Goal: Information Seeking & Learning: Find specific fact

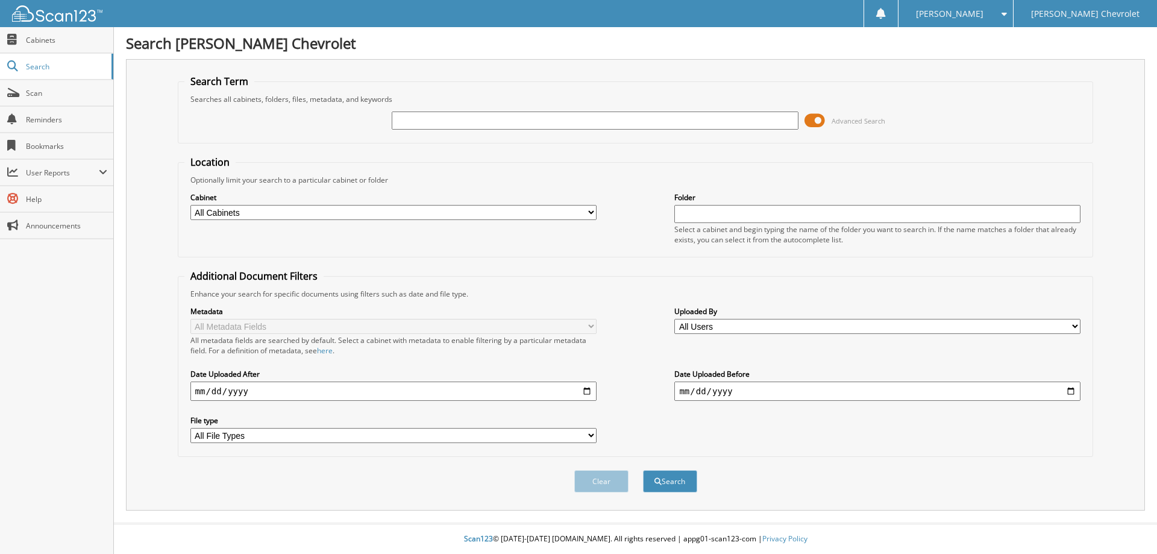
click at [456, 214] on select "All Cabinets ACCOUNTS PAYABLE RENTALS SERVICE RO Needs Filing" at bounding box center [393, 212] width 406 height 15
click at [270, 213] on select "All Cabinets ACCOUNTS PAYABLE RENTALS SERVICE RO Needs Filing" at bounding box center [393, 212] width 406 height 15
select select "5101"
click at [190, 205] on select "All Cabinets ACCOUNTS PAYABLE RENTALS SERVICE RO Needs Filing" at bounding box center [393, 212] width 406 height 15
click at [456, 122] on input "text" at bounding box center [595, 120] width 406 height 18
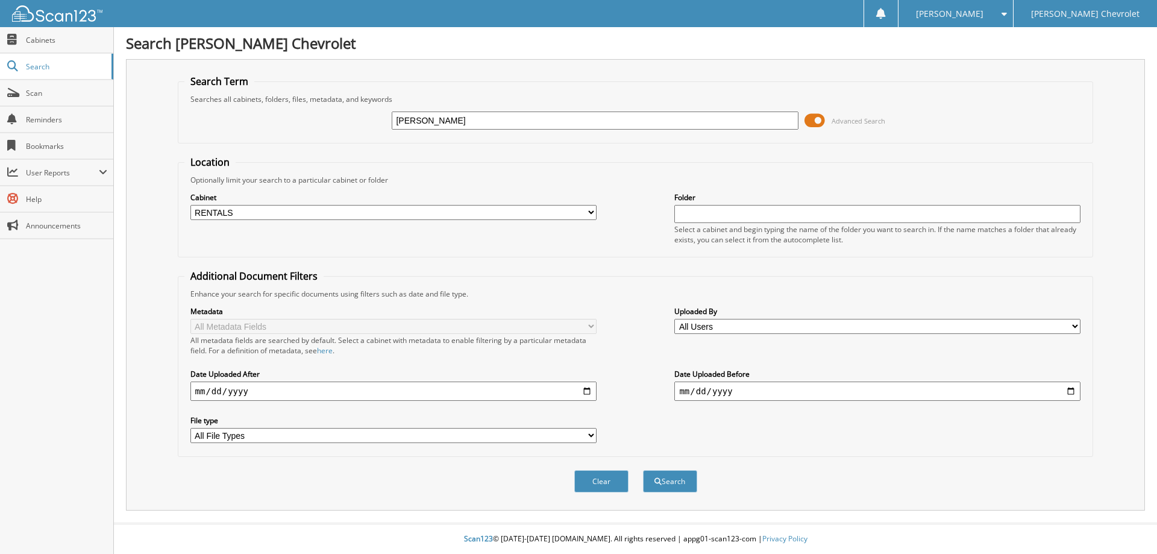
type input "Hayes"
click at [643, 470] on button "Search" at bounding box center [670, 481] width 54 height 22
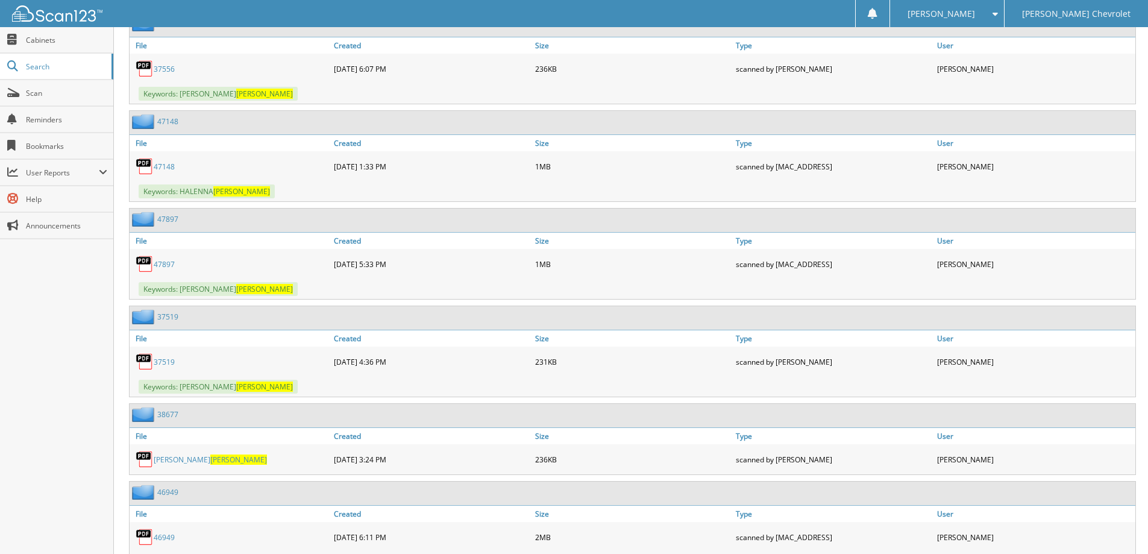
scroll to position [964, 0]
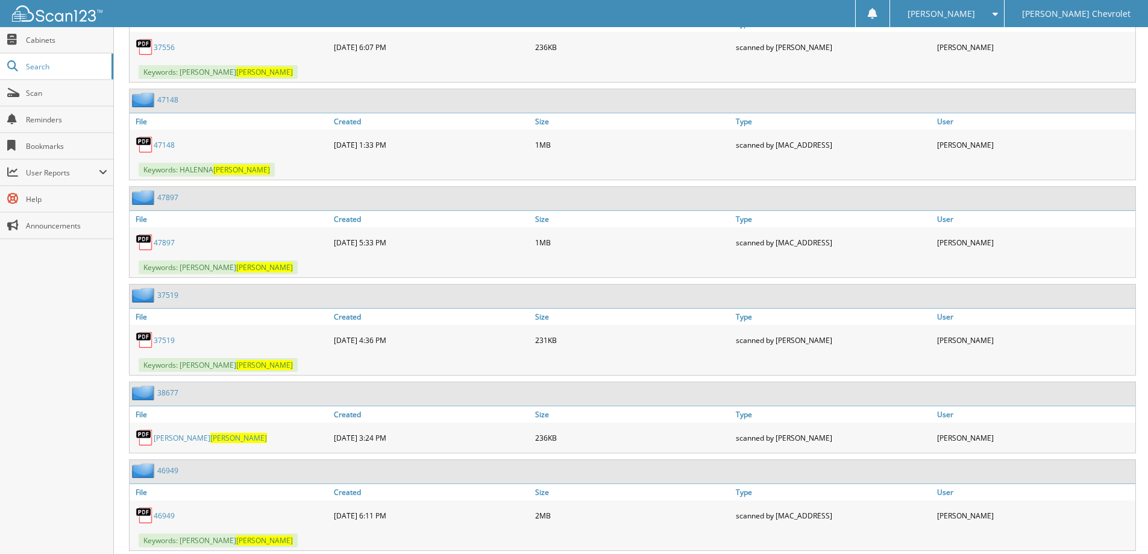
click at [172, 98] on link "47148" at bounding box center [167, 100] width 21 height 10
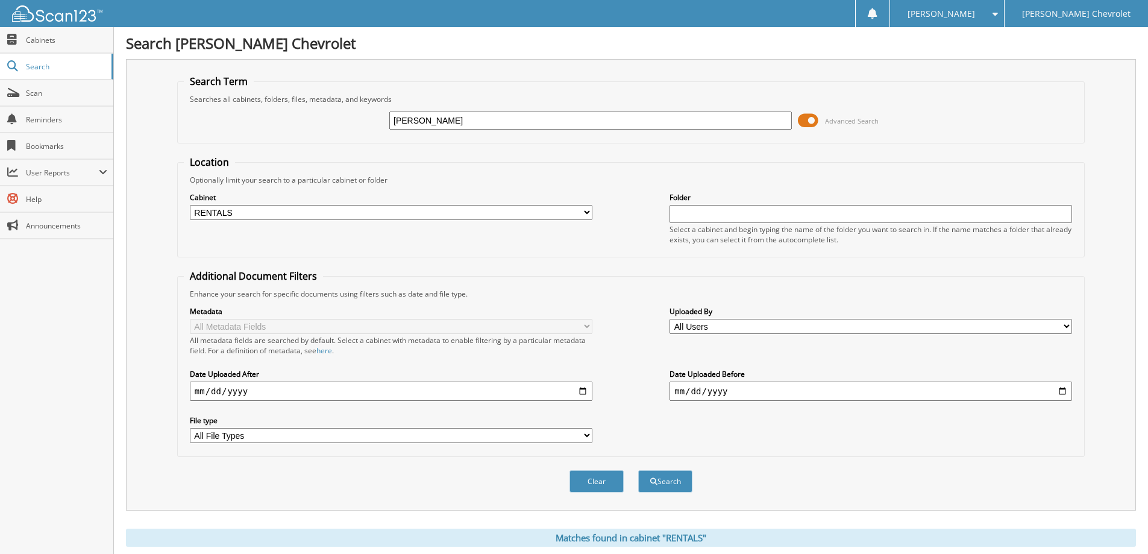
drag, startPoint x: 422, startPoint y: 120, endPoint x: 375, endPoint y: 119, distance: 46.4
click at [375, 119] on div "Hayes Advanced Search" at bounding box center [631, 120] width 894 height 33
type input "Senol"
click at [638, 470] on button "Search" at bounding box center [665, 481] width 54 height 22
drag, startPoint x: 425, startPoint y: 119, endPoint x: 361, endPoint y: 119, distance: 63.9
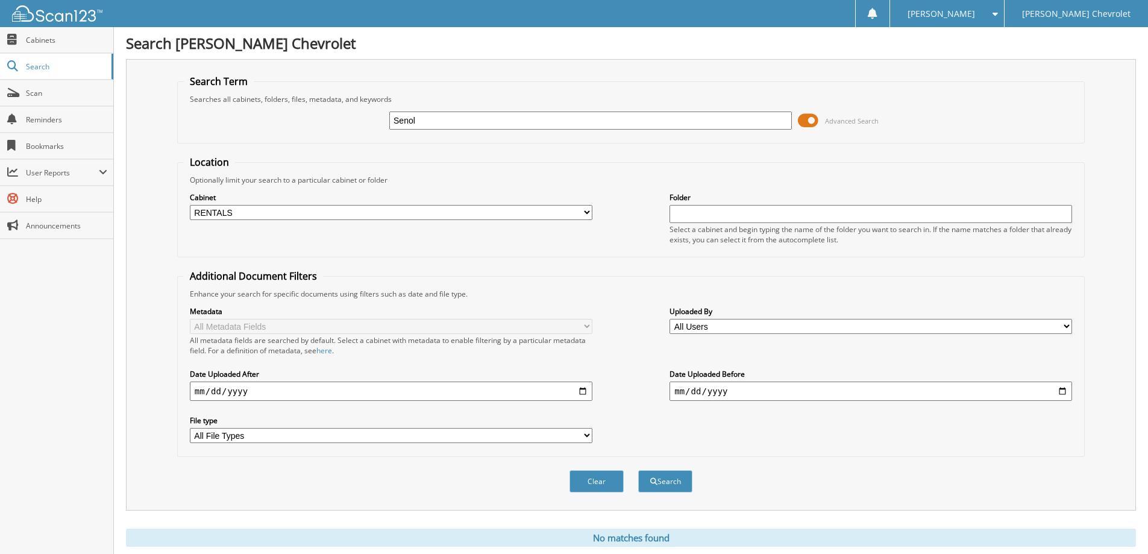
click at [361, 119] on div "Senol Advanced Search" at bounding box center [631, 120] width 894 height 33
click at [484, 121] on input "text" at bounding box center [590, 120] width 403 height 18
type input "[PERSON_NAME]"
click at [638, 470] on button "Search" at bounding box center [665, 481] width 54 height 22
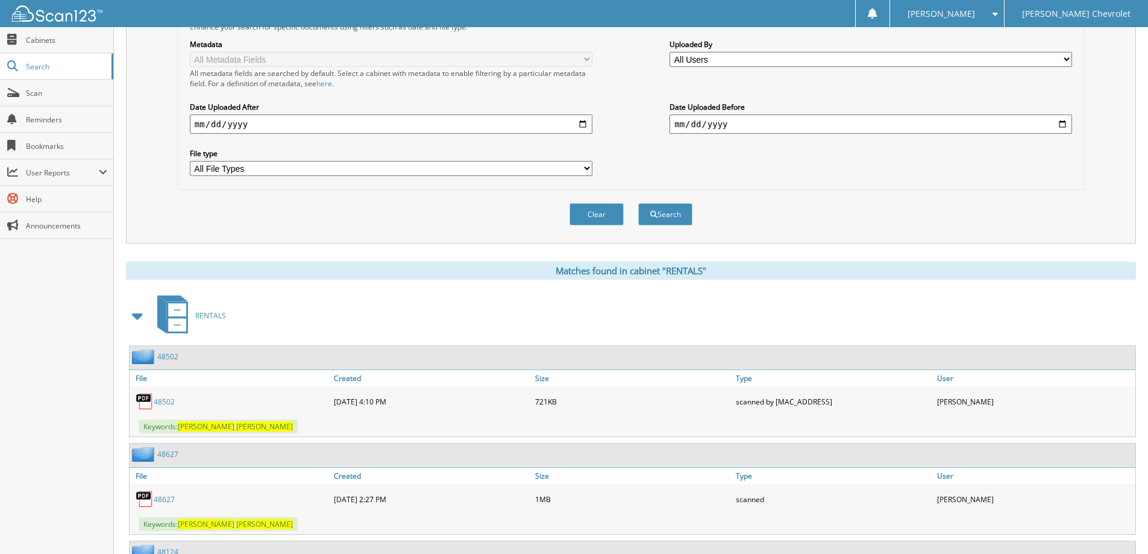
scroll to position [362, 0]
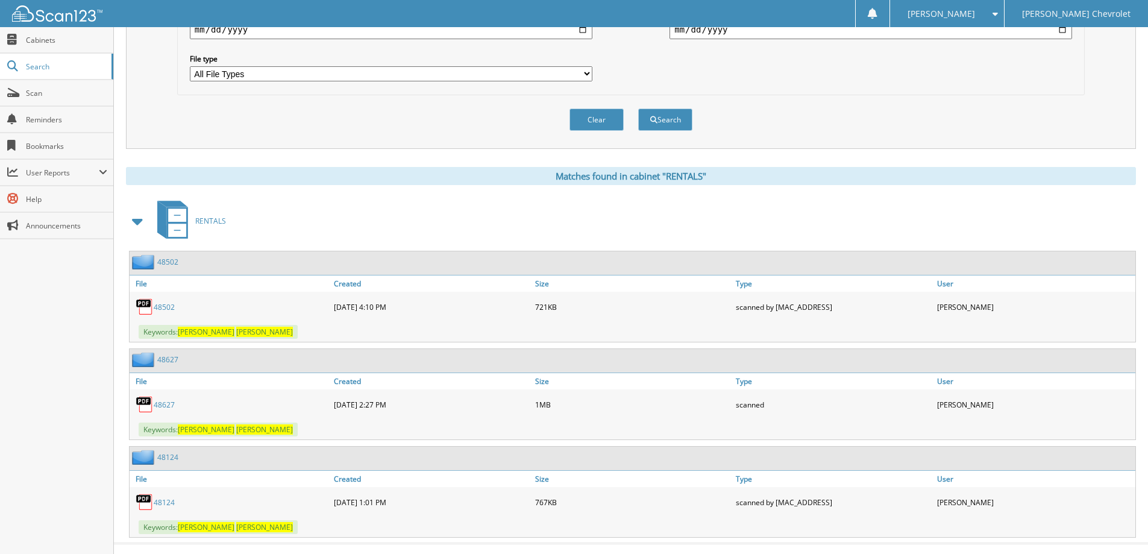
click at [171, 262] on link "48502" at bounding box center [167, 262] width 21 height 10
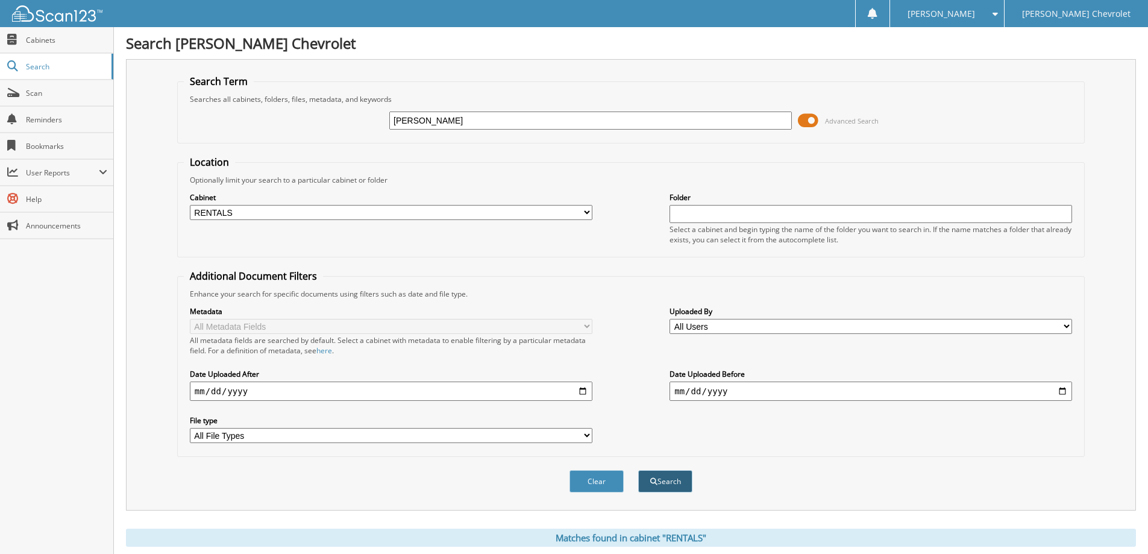
click at [665, 481] on button "Search" at bounding box center [665, 481] width 54 height 22
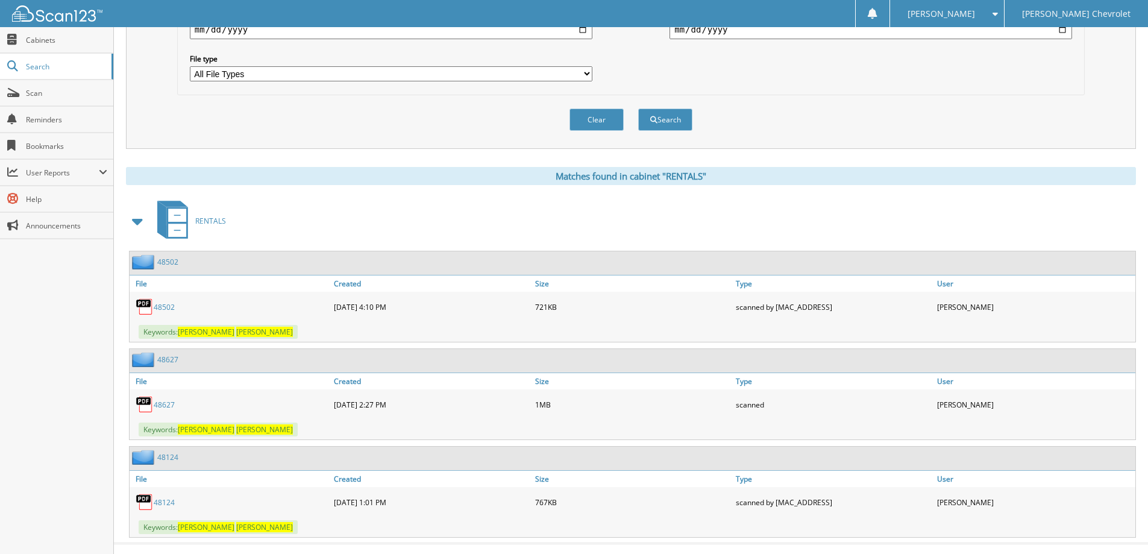
scroll to position [382, 0]
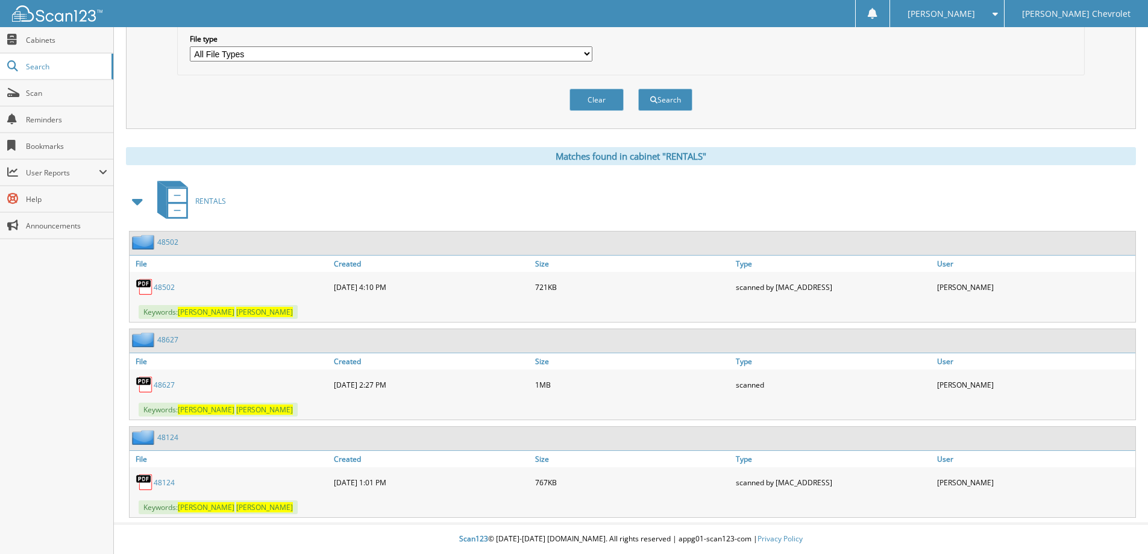
click at [167, 383] on link "48627" at bounding box center [164, 385] width 21 height 10
click at [170, 340] on link "48627" at bounding box center [167, 339] width 21 height 10
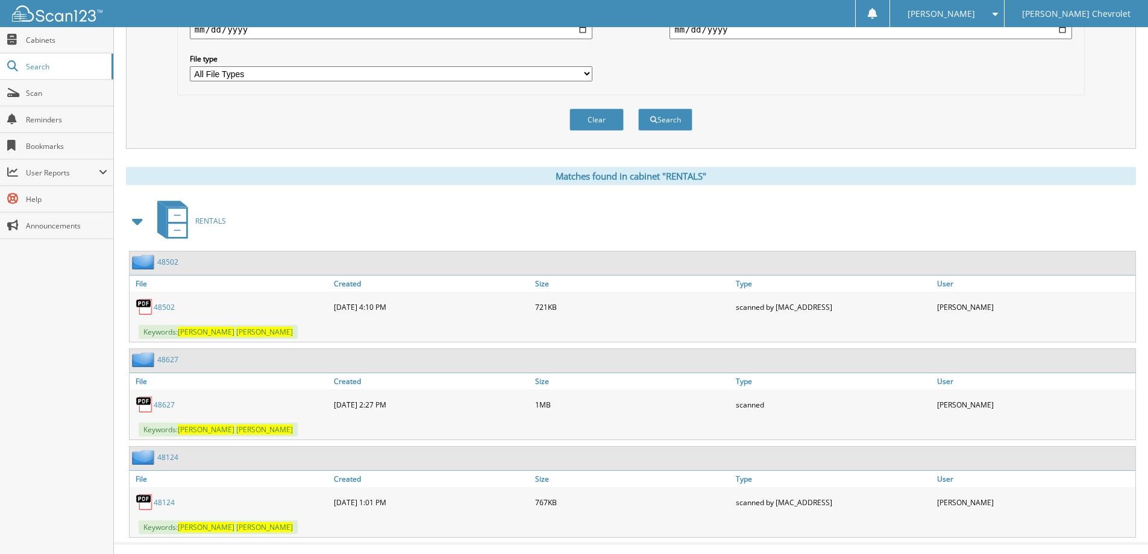
scroll to position [382, 0]
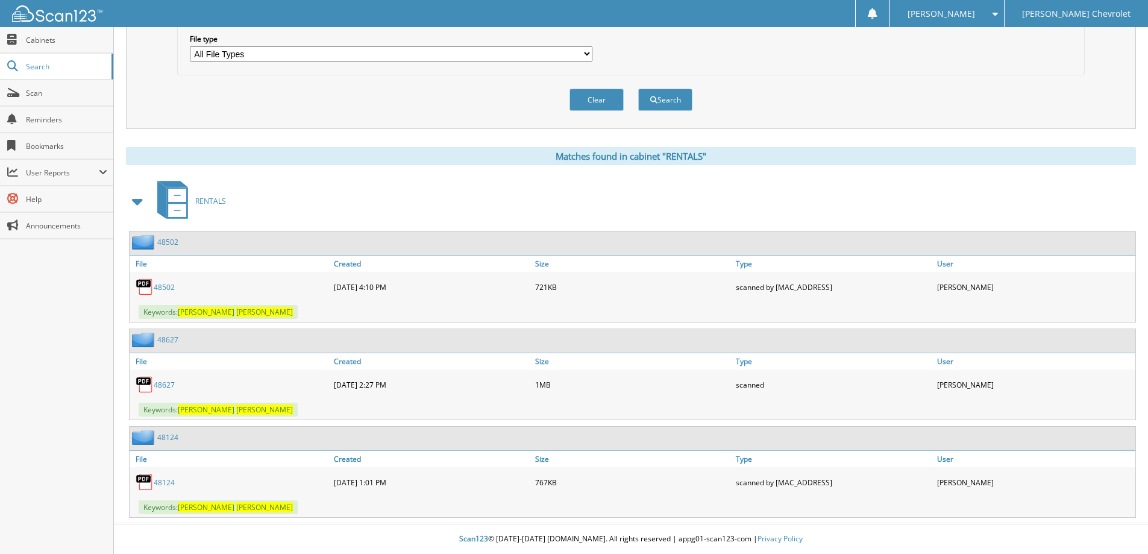
click at [170, 436] on link "48124" at bounding box center [167, 437] width 21 height 10
